Goal: Navigation & Orientation: Find specific page/section

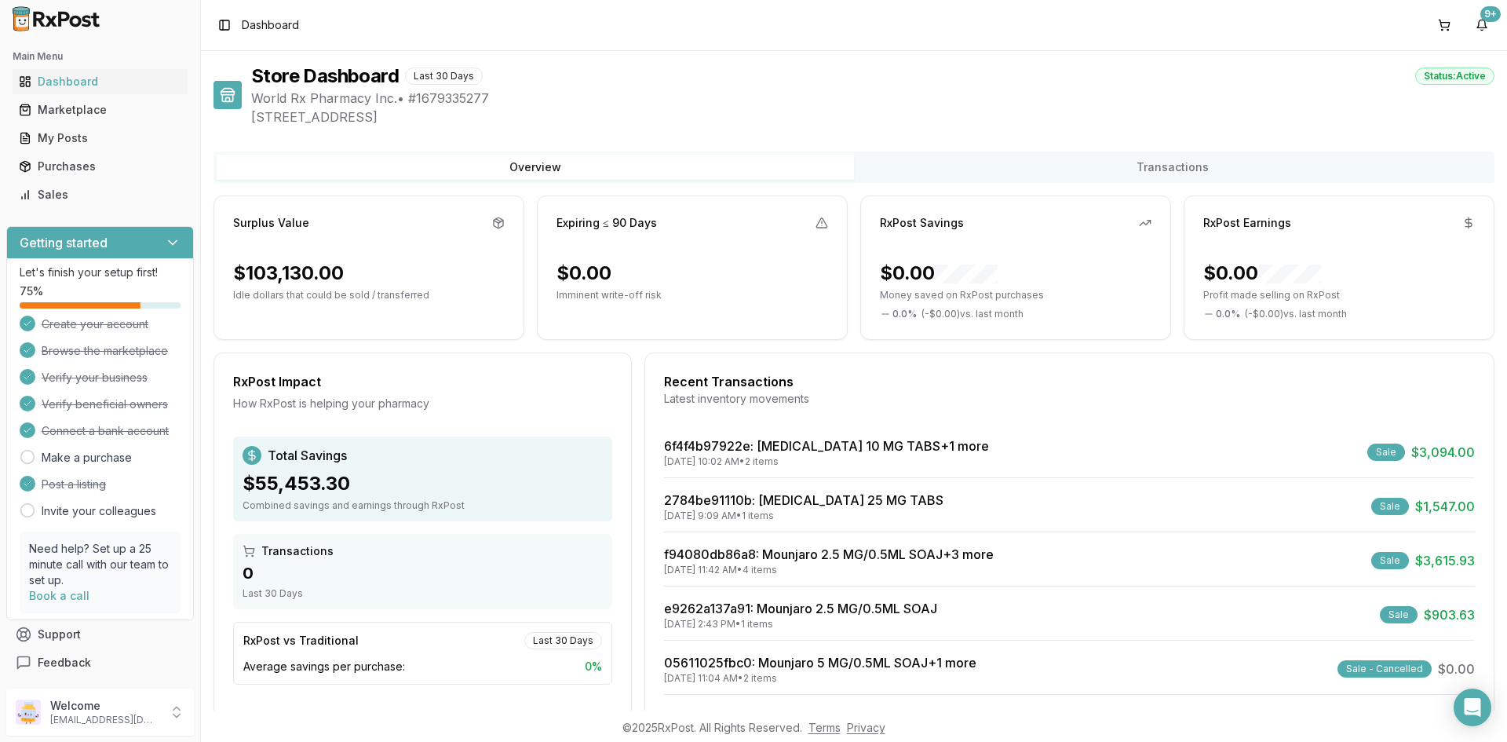
click at [150, 180] on ul "Dashboard Marketplace My Posts Purchases Sales" at bounding box center [100, 138] width 188 height 138
click at [140, 214] on div "Main Menu Dashboard Marketplace My Posts Purchases Sales Getting started Let's …" at bounding box center [100, 360] width 200 height 644
click at [140, 199] on div "Sales" at bounding box center [100, 195] width 162 height 16
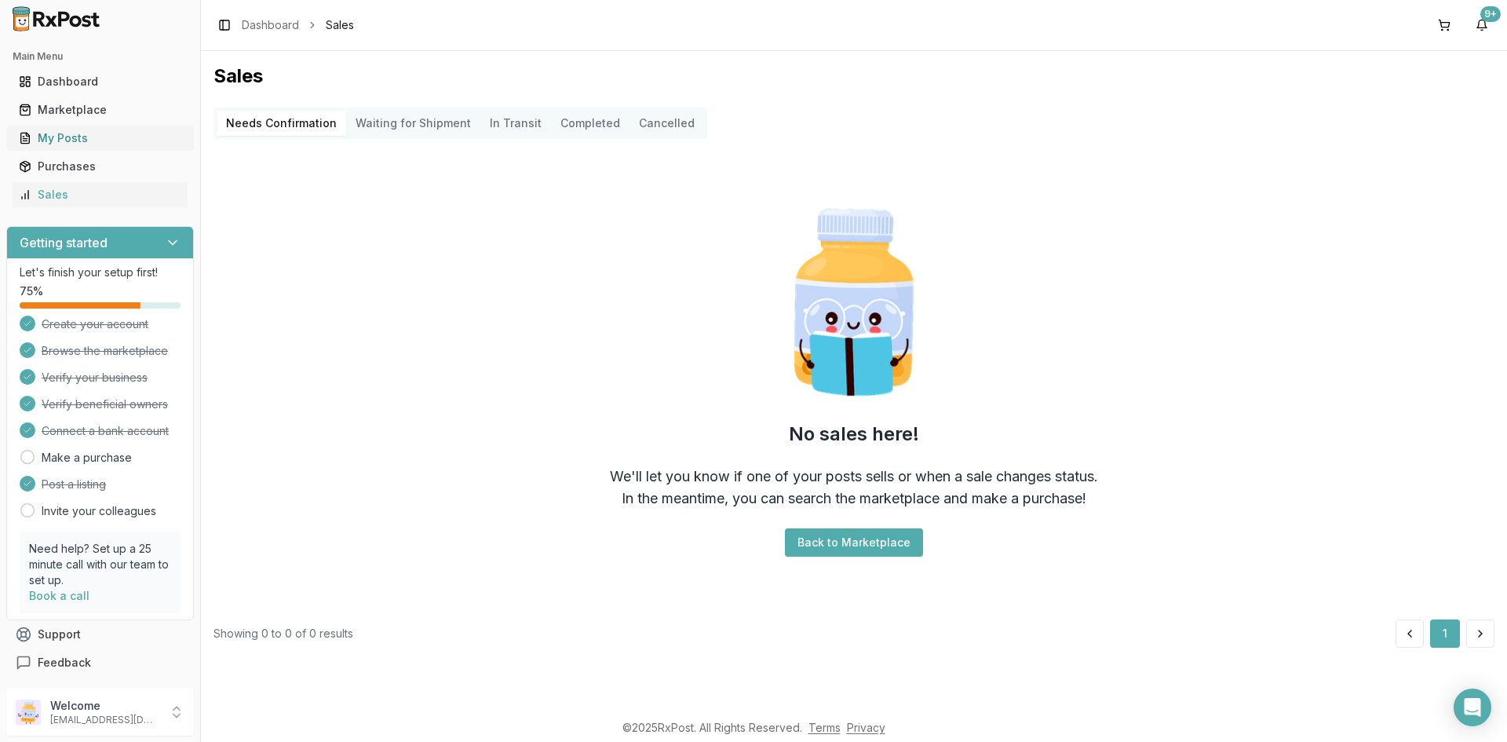
click at [122, 146] on link "My Posts" at bounding box center [100, 138] width 175 height 28
